Goal: Information Seeking & Learning: Learn about a topic

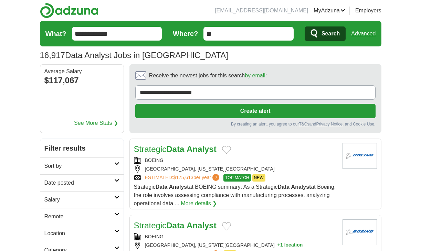
click at [124, 36] on input "**********" at bounding box center [117, 34] width 90 height 14
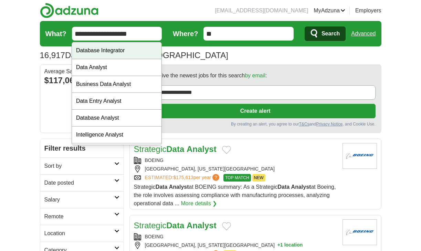
type input "**********"
click at [305, 26] on button "Search" at bounding box center [325, 33] width 41 height 14
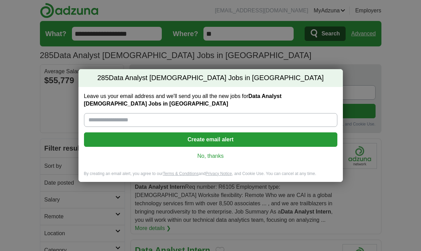
click at [203, 152] on link "No, thanks" at bounding box center [210, 156] width 242 height 8
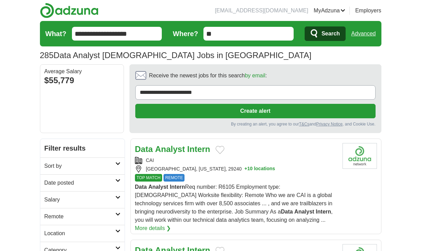
click at [268, 149] on div "Data Analyst Intern" at bounding box center [236, 149] width 202 height 12
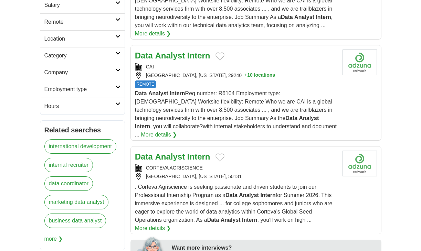
scroll to position [242, 0]
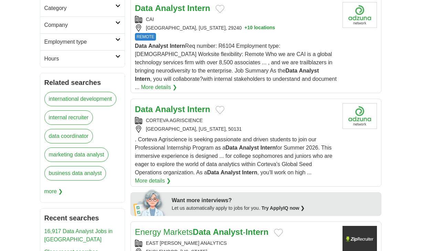
click at [245, 117] on div "CORTEVA AGRISCIENCE" at bounding box center [236, 120] width 202 height 7
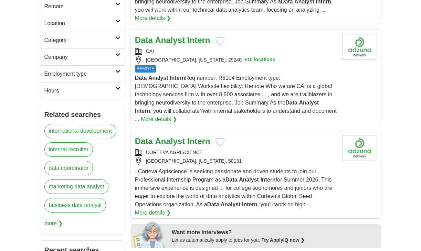
scroll to position [190, 0]
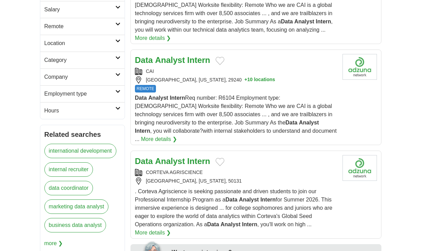
click at [109, 119] on aside "**********" at bounding box center [82, 130] width 85 height 364
click at [109, 115] on h2 "Hours" at bounding box center [79, 111] width 71 height 8
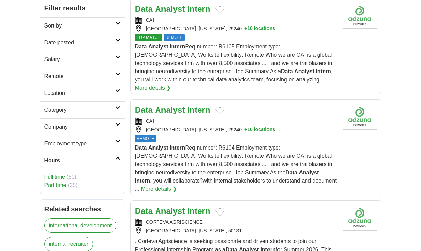
scroll to position [120, 0]
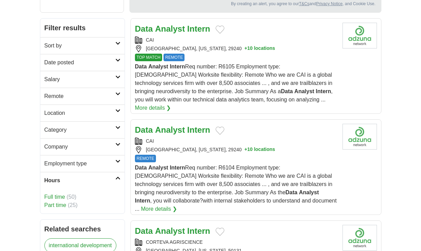
click at [79, 55] on link "Date posted" at bounding box center [82, 62] width 84 height 17
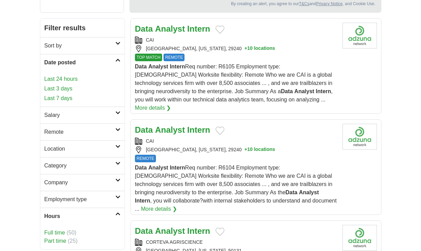
click at [66, 85] on link "Last 3 days" at bounding box center [82, 89] width 76 height 8
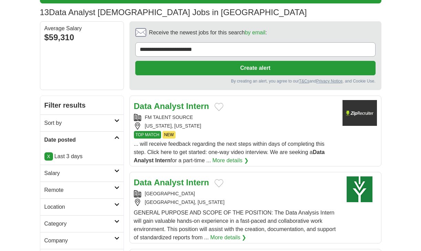
scroll to position [43, 0]
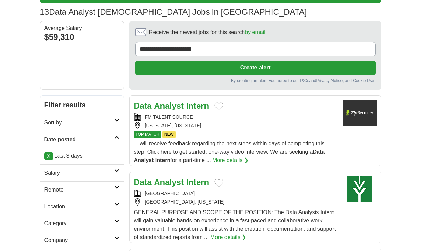
click at [235, 119] on div "FM TALENT SOURCE" at bounding box center [235, 117] width 203 height 7
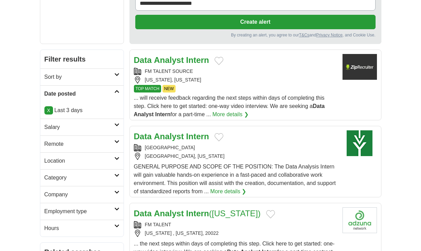
scroll to position [90, 0]
